Goal: Transaction & Acquisition: Purchase product/service

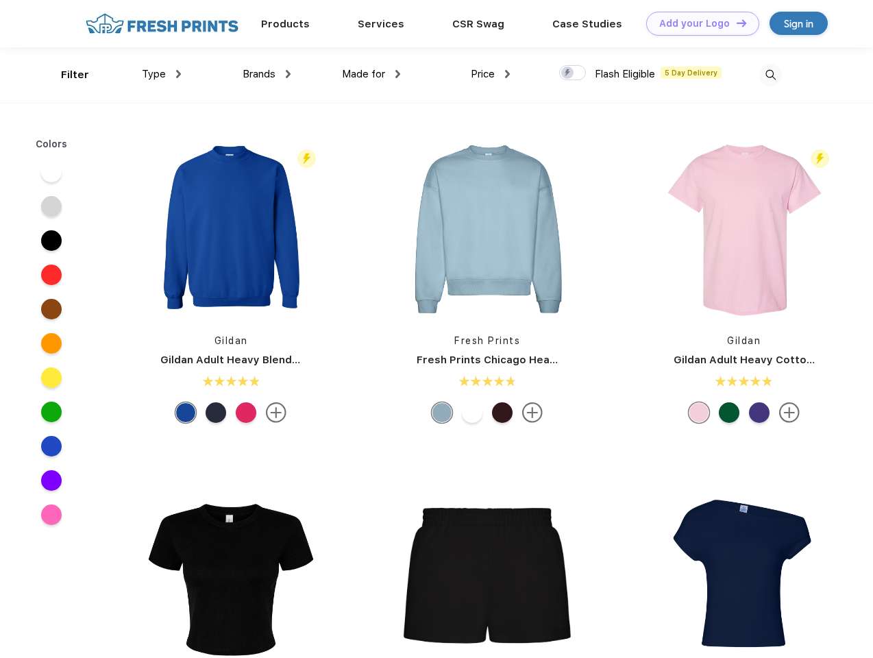
click at [698, 23] on link "Add your Logo Design Tool" at bounding box center [702, 24] width 113 height 24
click at [0, 0] on div "Design Tool" at bounding box center [0, 0] width 0 height 0
click at [736, 23] on link "Add your Logo Design Tool" at bounding box center [702, 24] width 113 height 24
click at [66, 75] on div "Filter" at bounding box center [75, 75] width 28 height 16
click at [162, 74] on span "Type" at bounding box center [154, 74] width 24 height 12
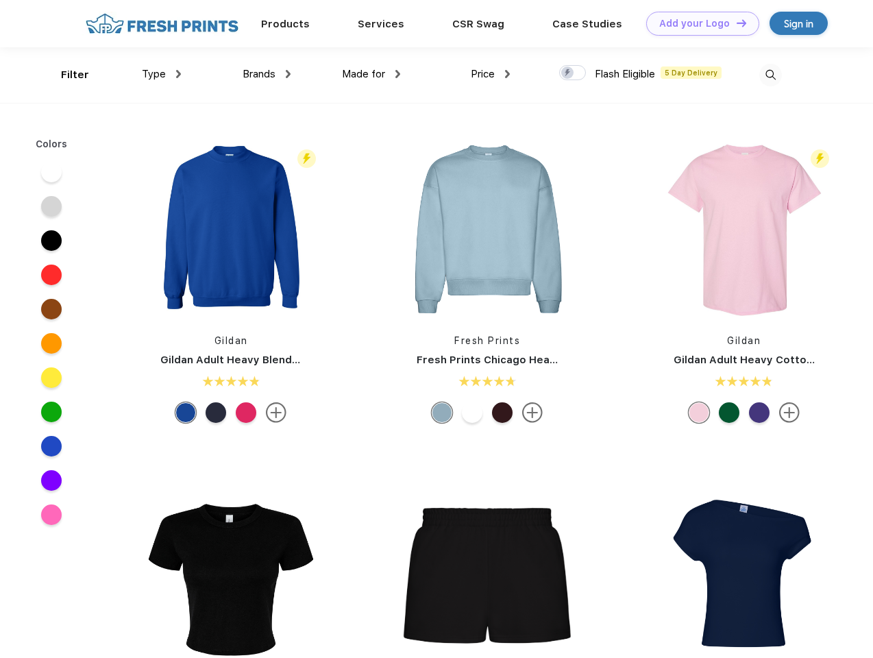
click at [267, 74] on span "Brands" at bounding box center [259, 74] width 33 height 12
click at [372, 74] on span "Made for" at bounding box center [363, 74] width 43 height 12
click at [491, 74] on span "Price" at bounding box center [483, 74] width 24 height 12
click at [573, 73] on div at bounding box center [572, 72] width 27 height 15
click at [568, 73] on input "checkbox" at bounding box center [563, 68] width 9 height 9
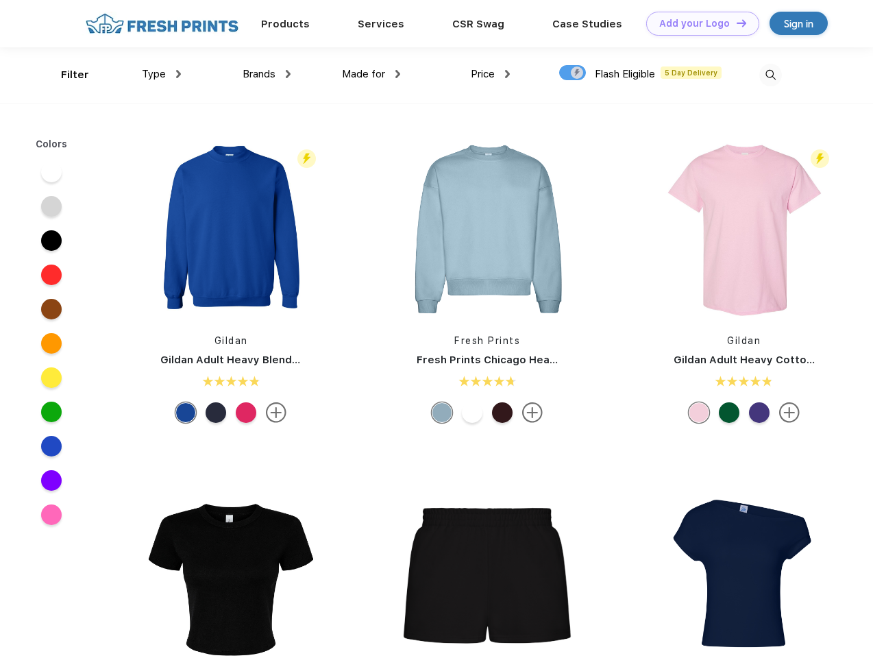
click at [770, 75] on img at bounding box center [771, 75] width 23 height 23
